Goal: Transaction & Acquisition: Purchase product/service

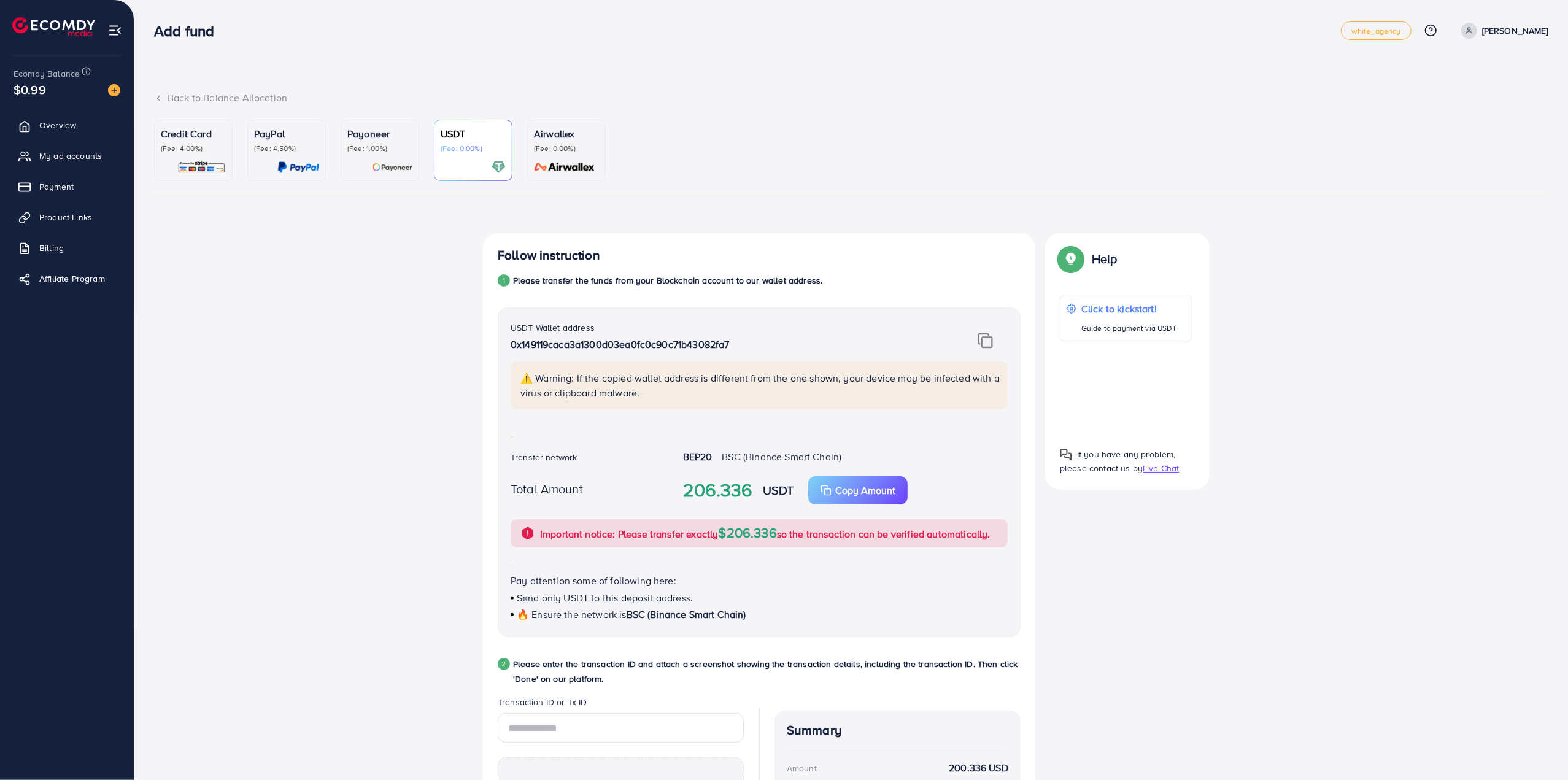
scroll to position [232, 0]
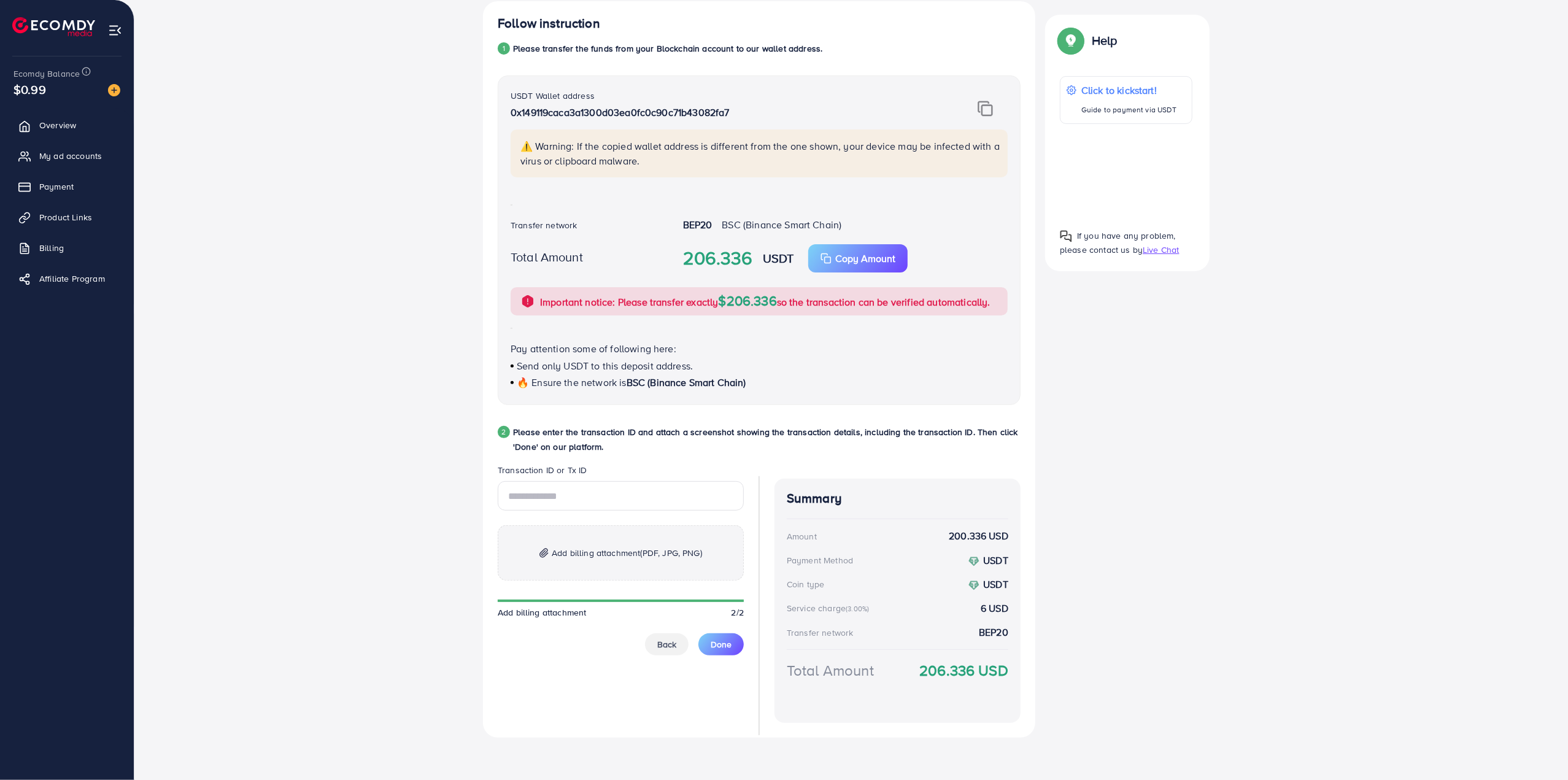
click at [110, 33] on img at bounding box center [115, 30] width 14 height 14
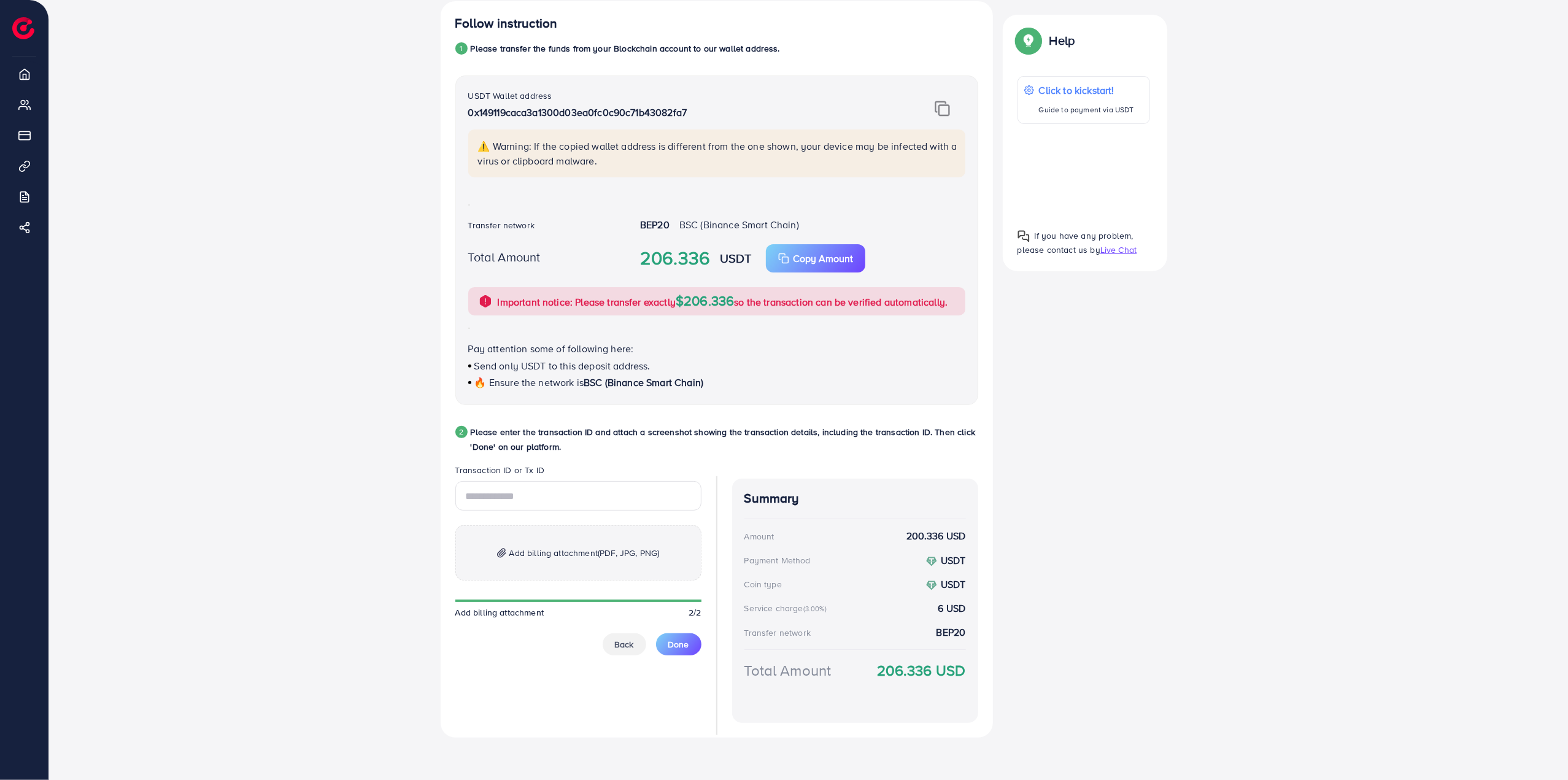
scroll to position [0, 0]
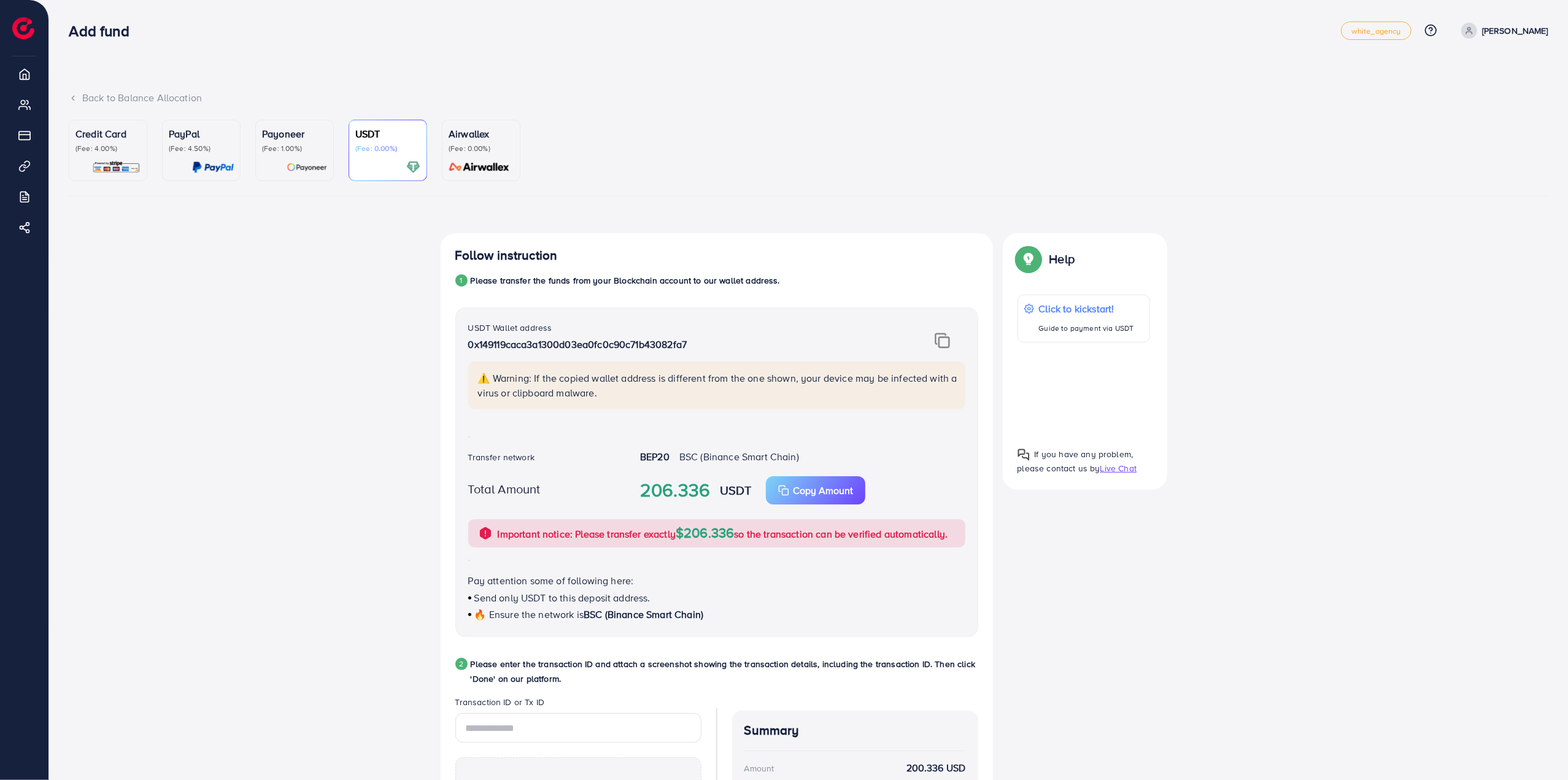
click at [1516, 24] on p "[PERSON_NAME]" at bounding box center [1515, 30] width 66 height 15
click at [1490, 104] on span "Log out" at bounding box center [1474, 100] width 33 height 15
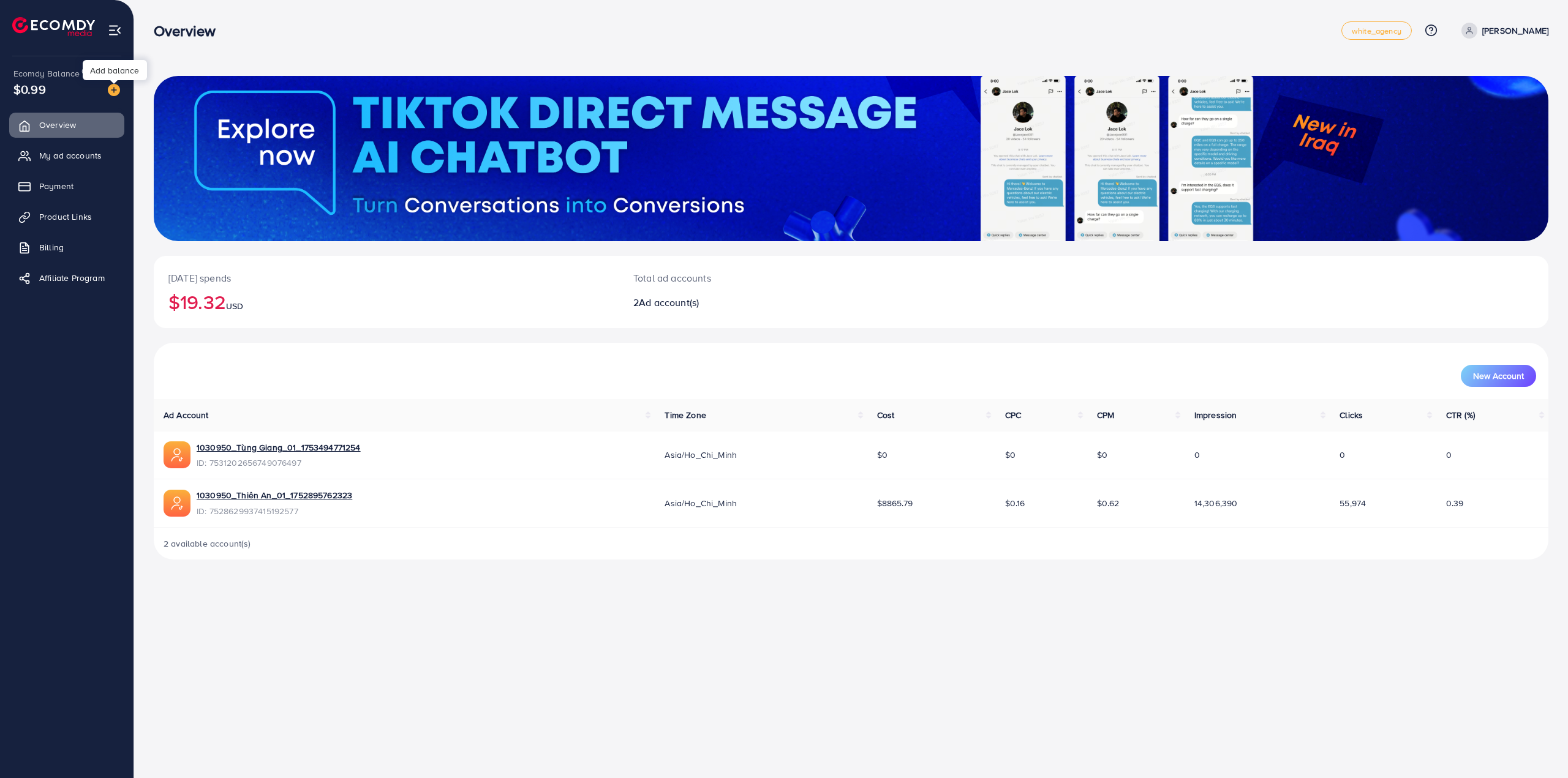
click at [113, 90] on img at bounding box center [114, 90] width 13 height 13
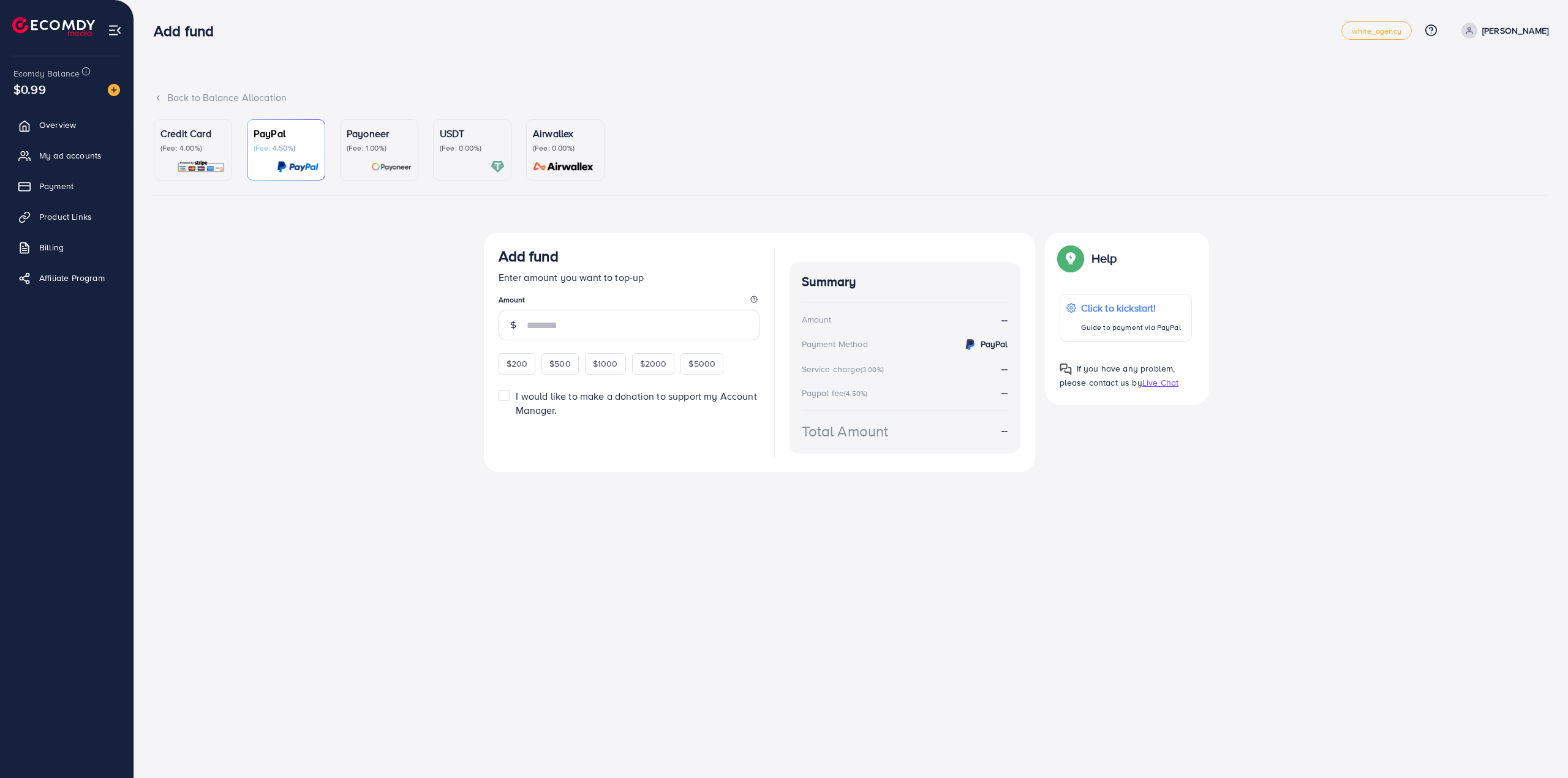
click at [421, 145] on ul "Credit Card (Fee: 4.00%) PayPal (Fee: 4.50%) Payoneer (Fee: 1.00%) USDT (Fee: 0…" at bounding box center [851, 157] width 1394 height 76
click at [467, 161] on div at bounding box center [472, 167] width 65 height 14
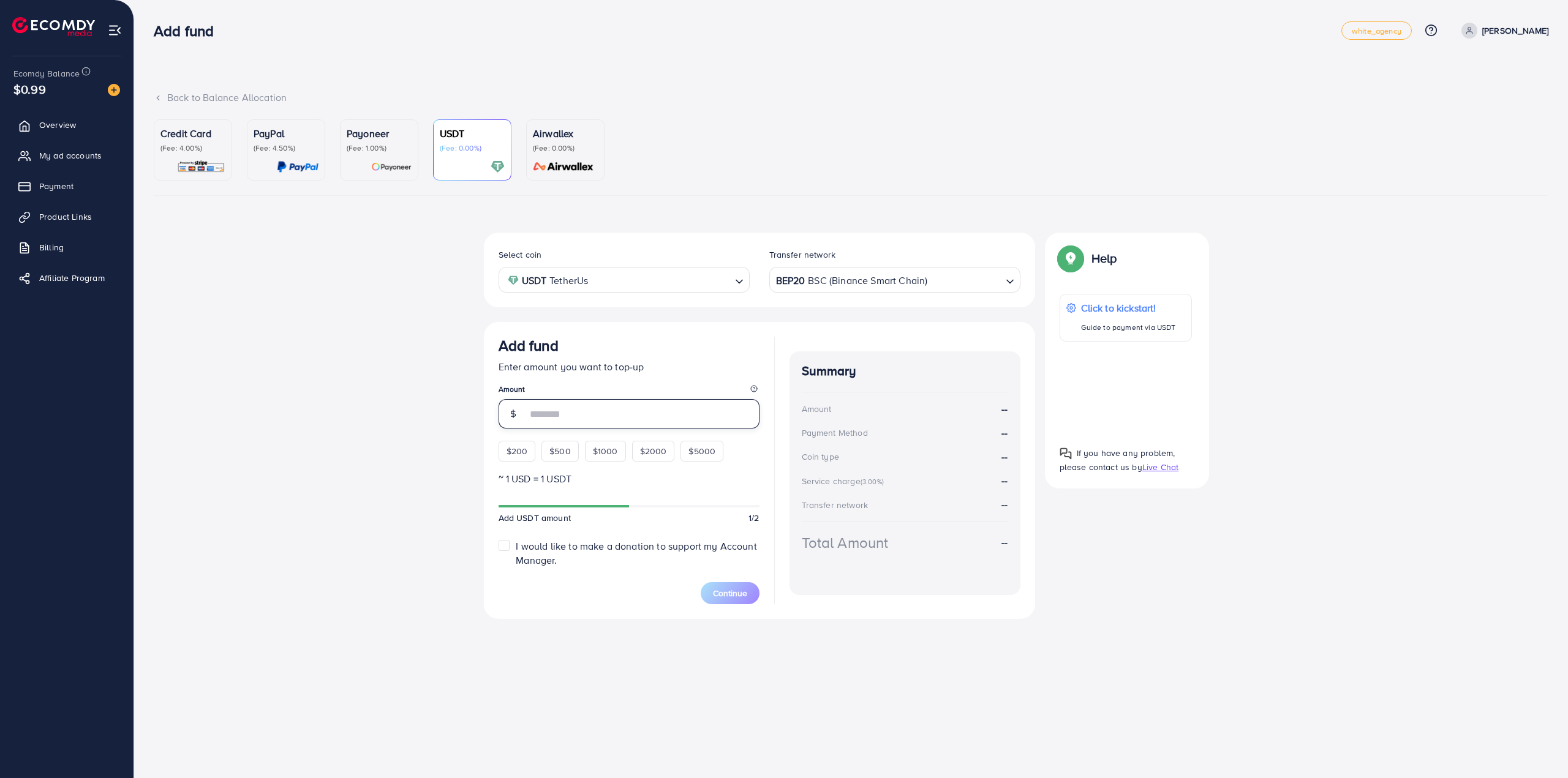
click at [639, 411] on input "number" at bounding box center [643, 414] width 233 height 30
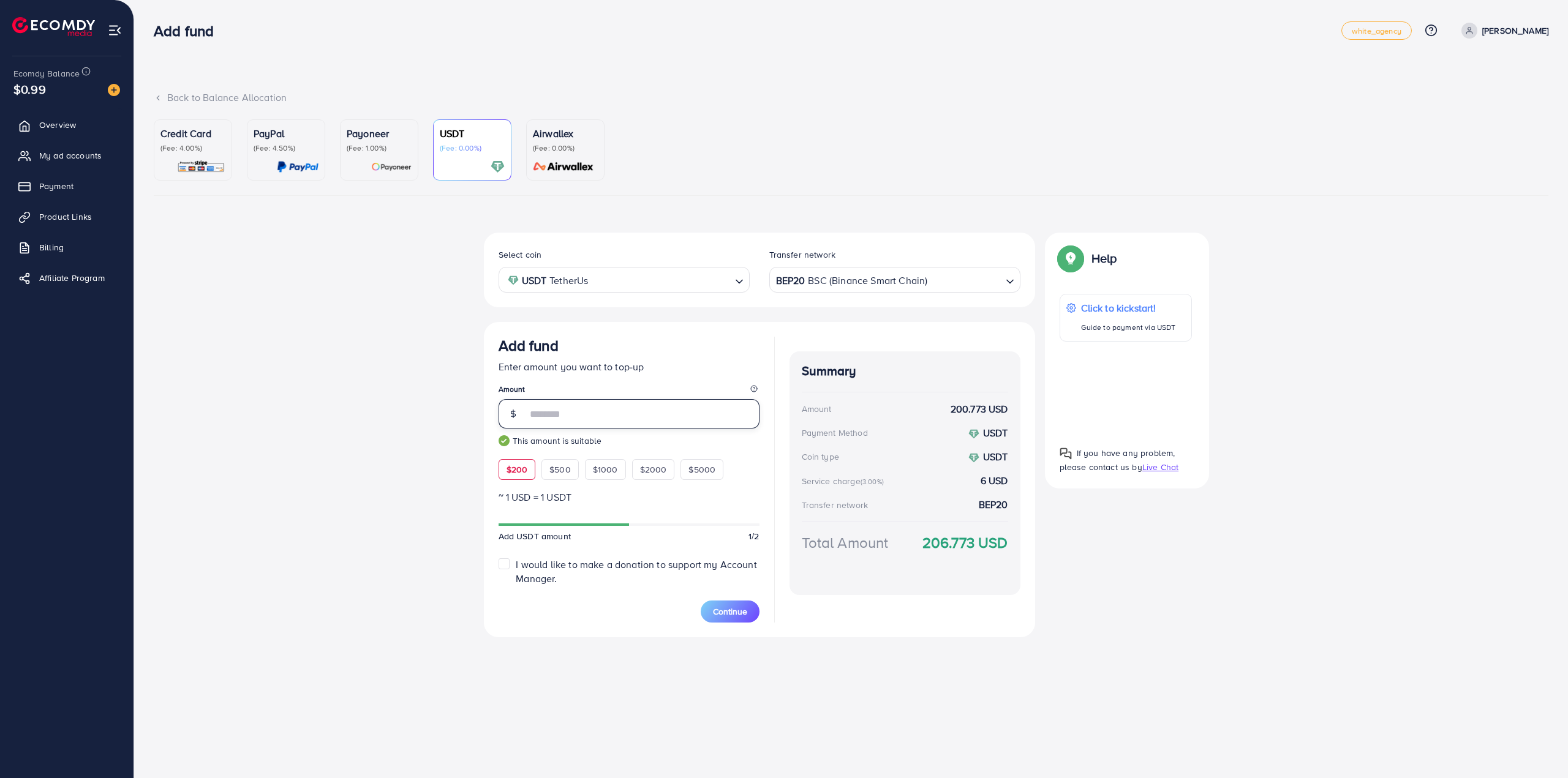
type input "***"
click at [157, 546] on div "Select coin USDT TetherUs Loading... Transfer network BEP20 BSC (Binance Smart …" at bounding box center [851, 440] width 1394 height 415
click at [937, 540] on strong "206.773 USD" at bounding box center [965, 542] width 86 height 22
copy strong "206.773"
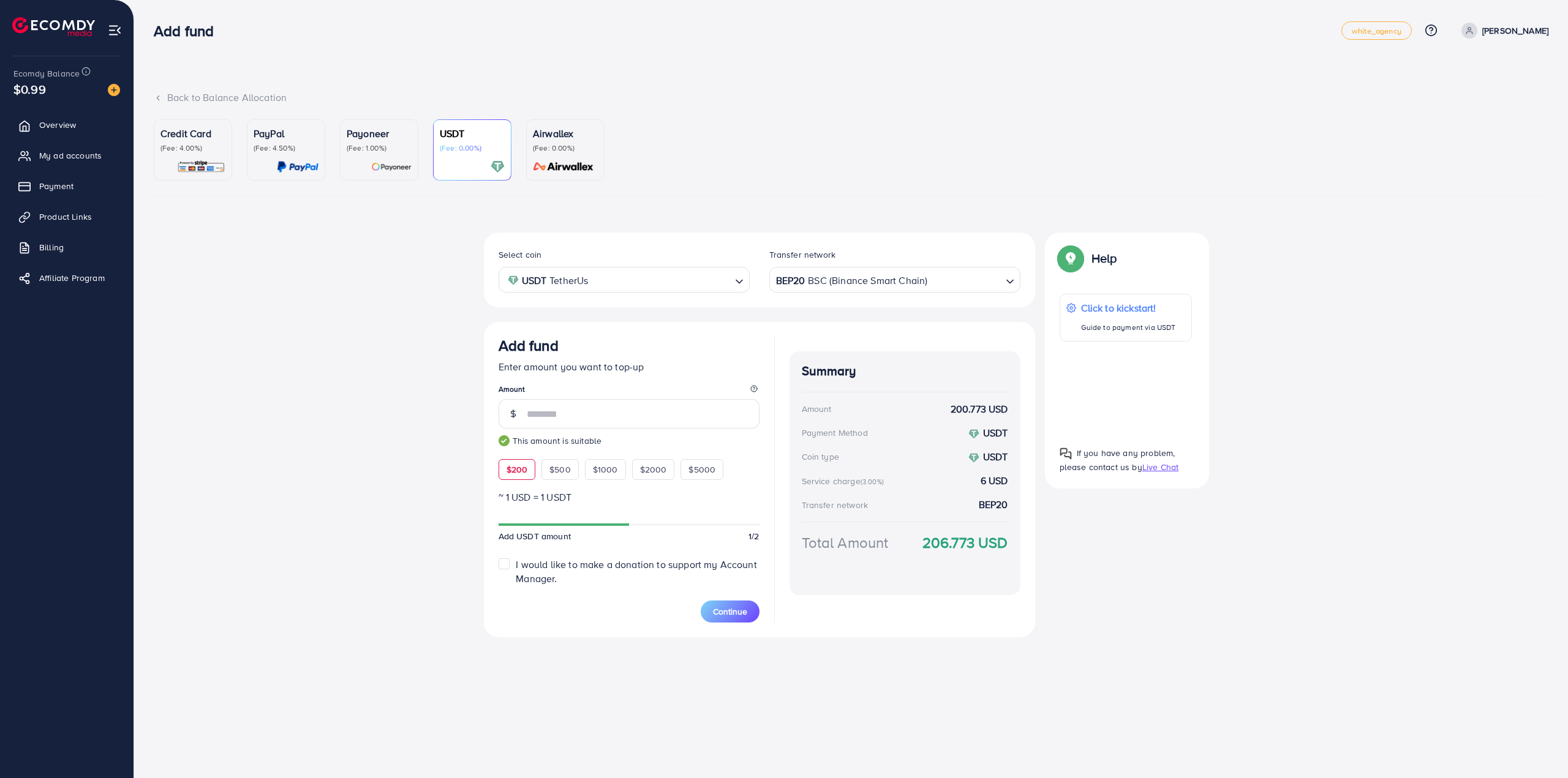
click at [587, 39] on div "Add fund" at bounding box center [748, 30] width 1188 height 18
click at [734, 618] on button "Continue" at bounding box center [729, 611] width 59 height 22
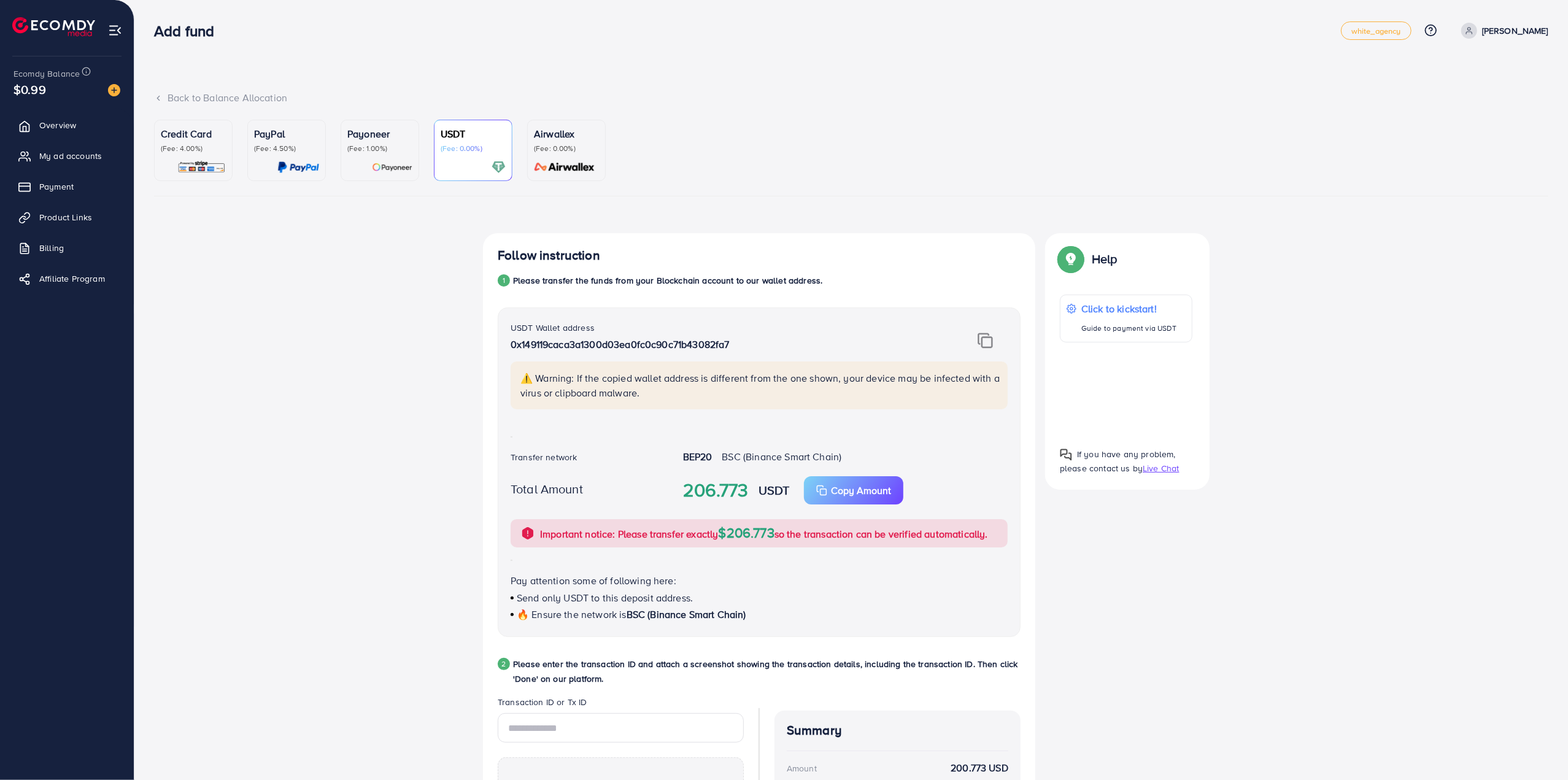
click at [981, 343] on img at bounding box center [985, 341] width 15 height 16
